Goal: Information Seeking & Learning: Learn about a topic

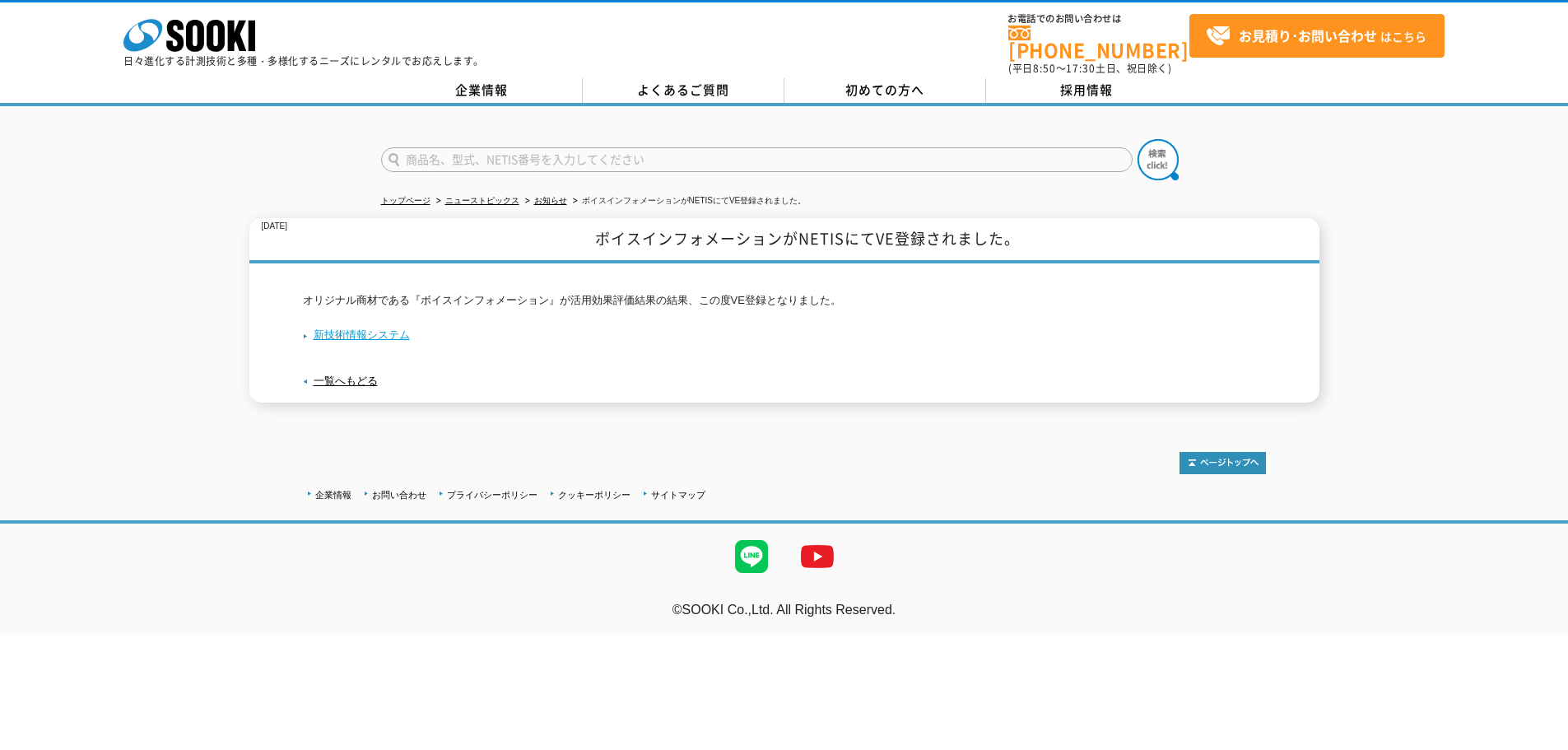
click at [380, 329] on link "新技術情報システム" at bounding box center [356, 334] width 107 height 12
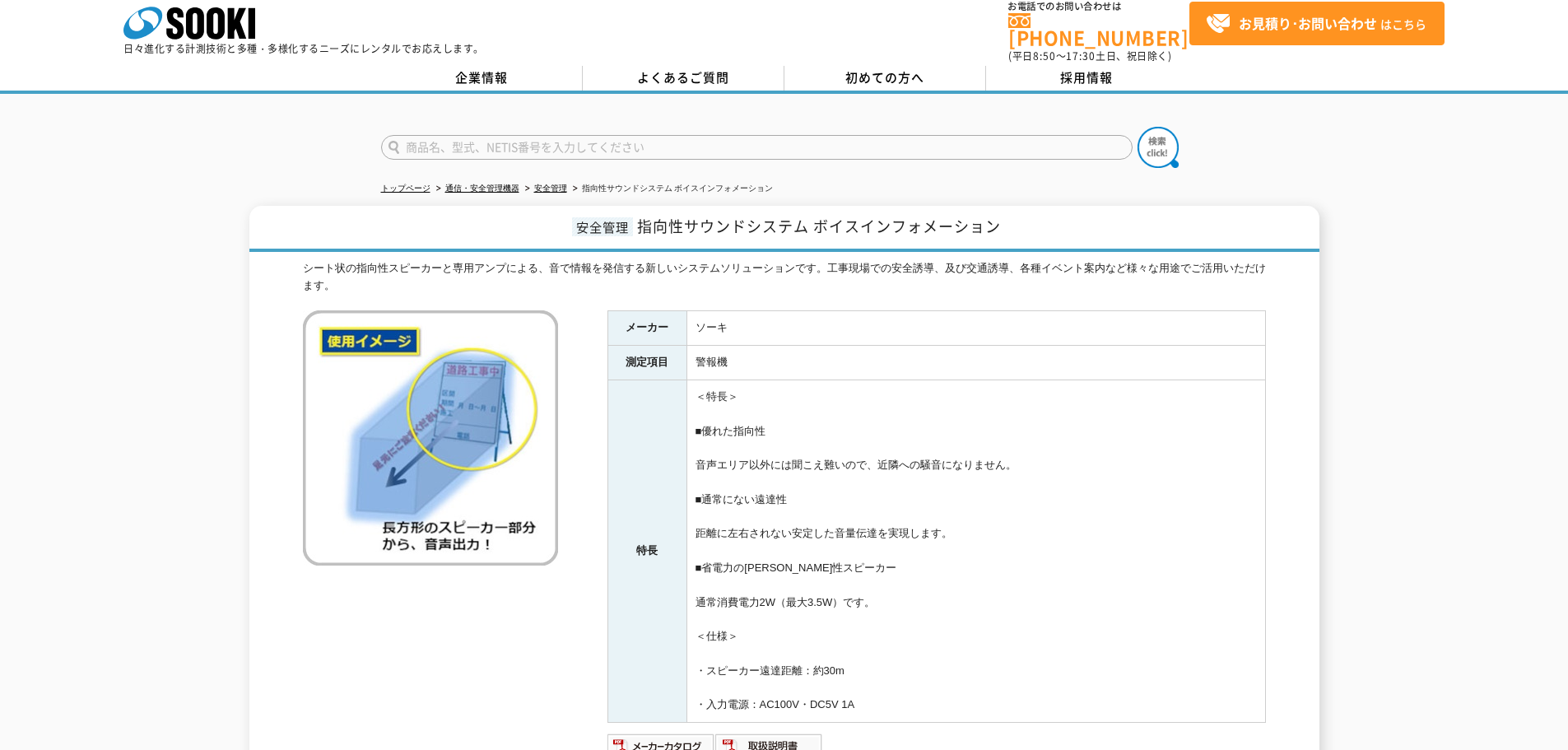
scroll to position [291, 0]
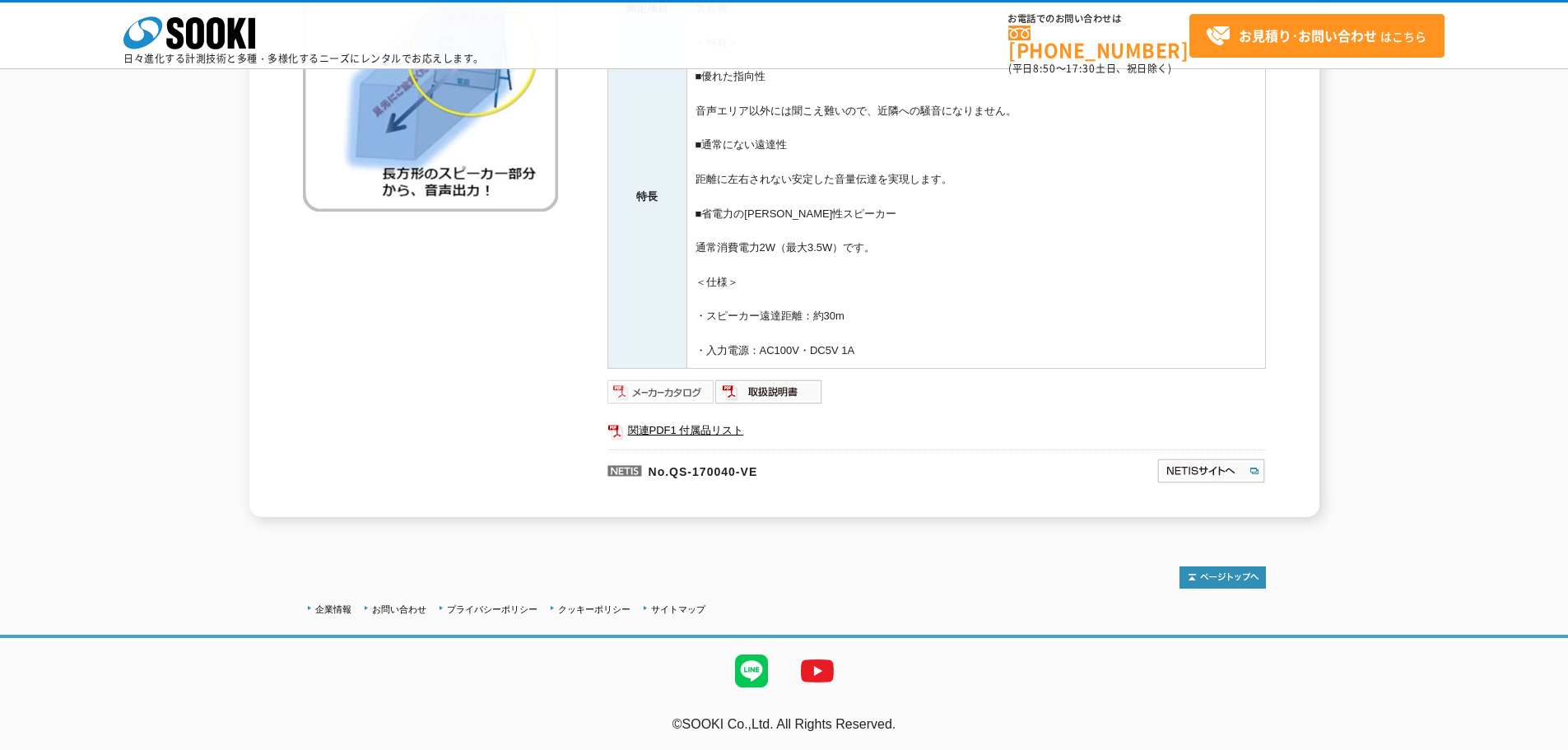
click at [664, 392] on img at bounding box center [660, 391] width 107 height 26
